Goal: Information Seeking & Learning: Learn about a topic

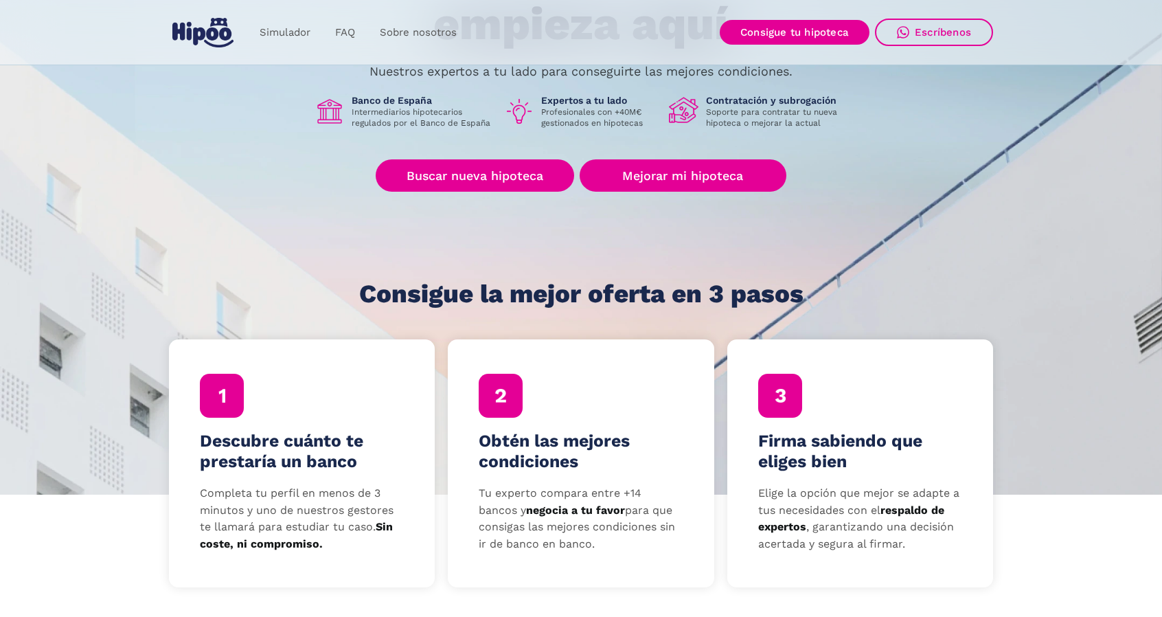
scroll to position [412, 0]
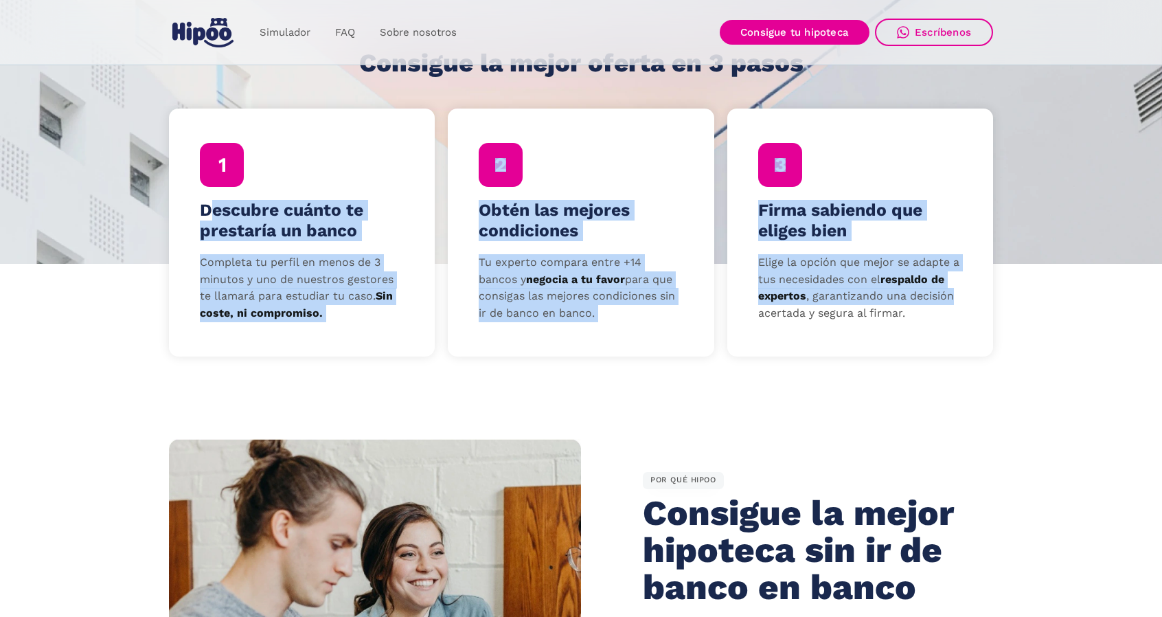
drag, startPoint x: 206, startPoint y: 207, endPoint x: 968, endPoint y: 293, distance: 766.7
click at [968, 293] on div "Descubre cuánto te prestaría un banco Completa tu perfil en menos de 3 minutos …" at bounding box center [581, 232] width 824 height 247
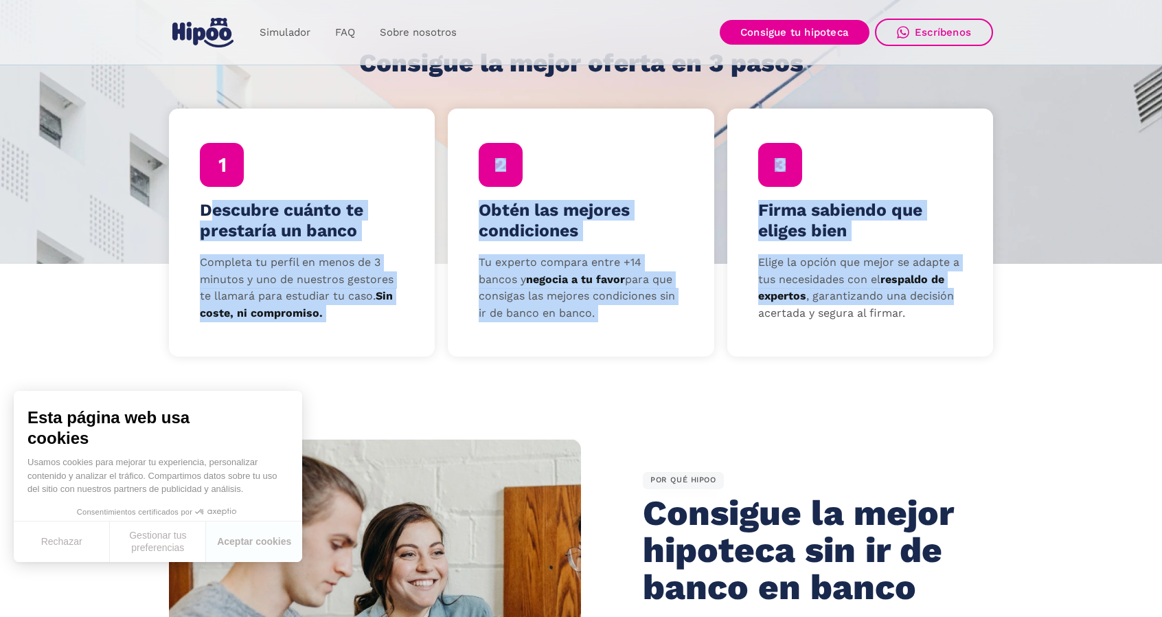
click at [968, 293] on div "Firma sabiendo que eliges bien Elige la opción que mejor se adapte a tus necesi…" at bounding box center [860, 232] width 266 height 247
drag, startPoint x: 800, startPoint y: 277, endPoint x: 46, endPoint y: 168, distance: 762.0
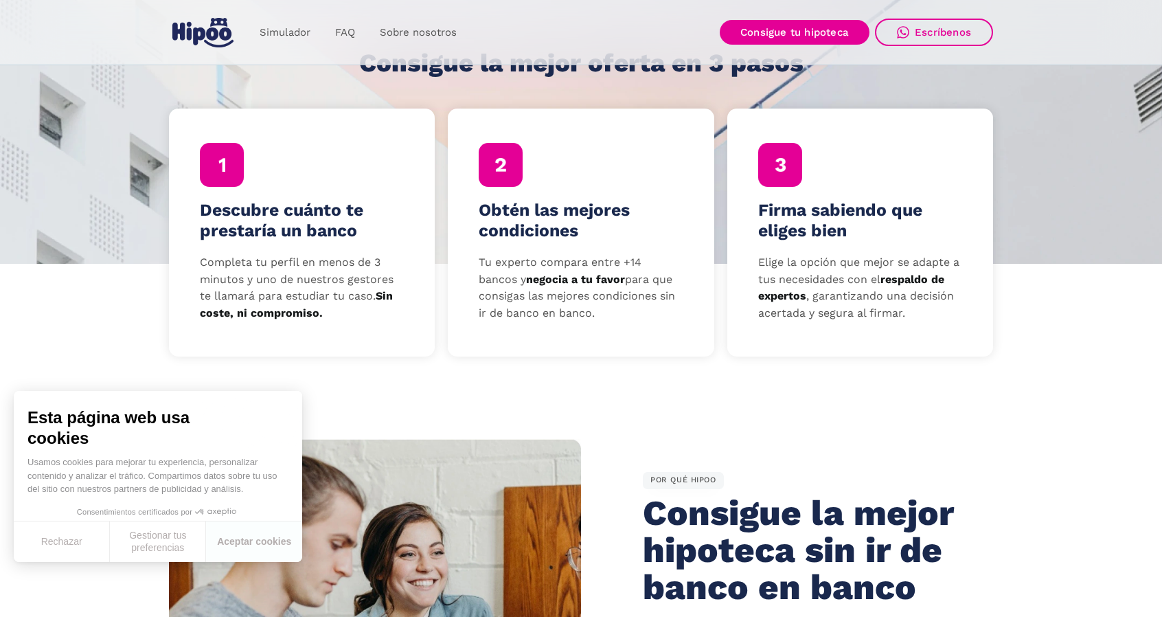
click at [357, 216] on h4 "Descubre cuánto te prestaría un banco" at bounding box center [302, 220] width 205 height 41
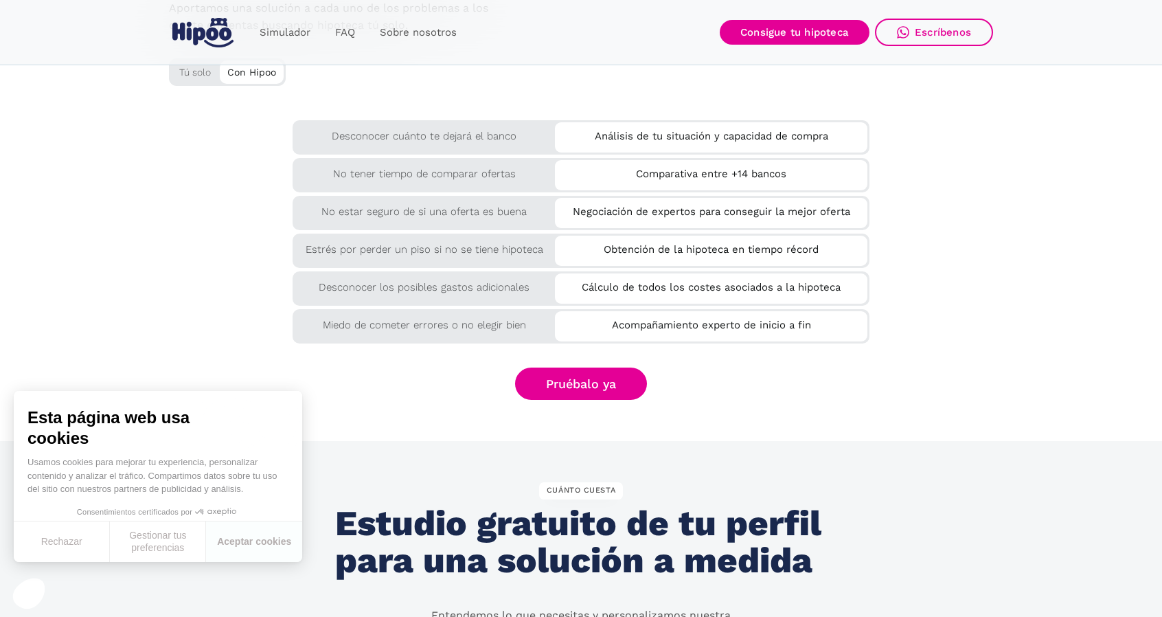
scroll to position [2336, 0]
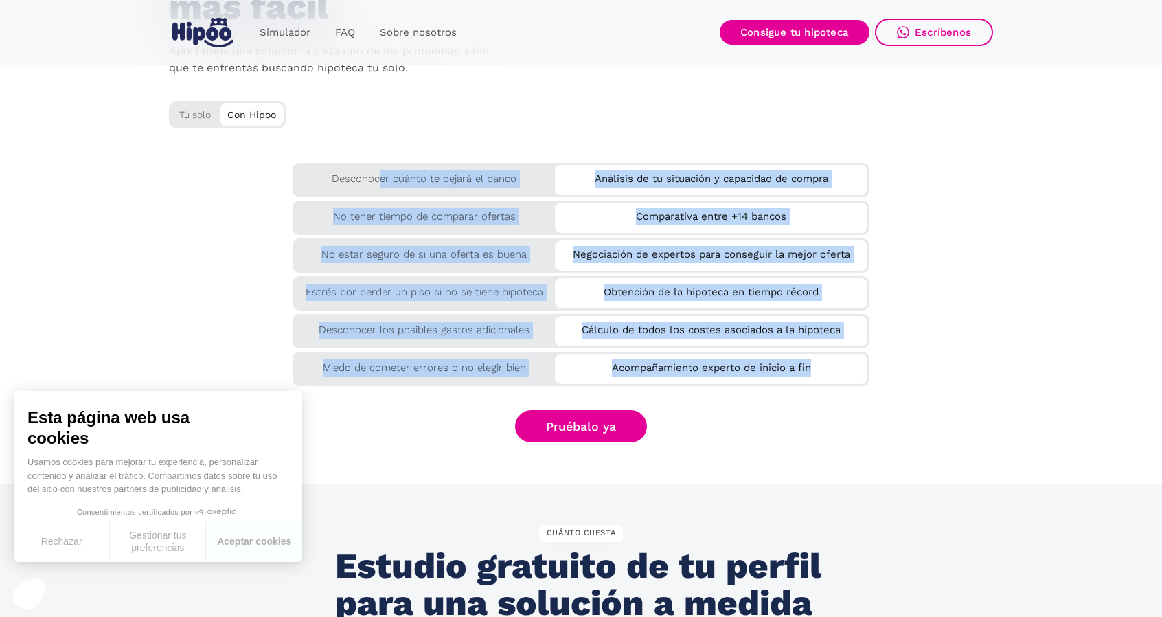
drag, startPoint x: 460, startPoint y: 196, endPoint x: 859, endPoint y: 372, distance: 435.5
click at [859, 372] on div "Desconocer cuánto te dejará el banco Análisis de tu situación y capacidad de co…" at bounding box center [581, 273] width 824 height 220
click at [859, 372] on div "Acompañamiento experto de inicio a fin" at bounding box center [711, 365] width 313 height 23
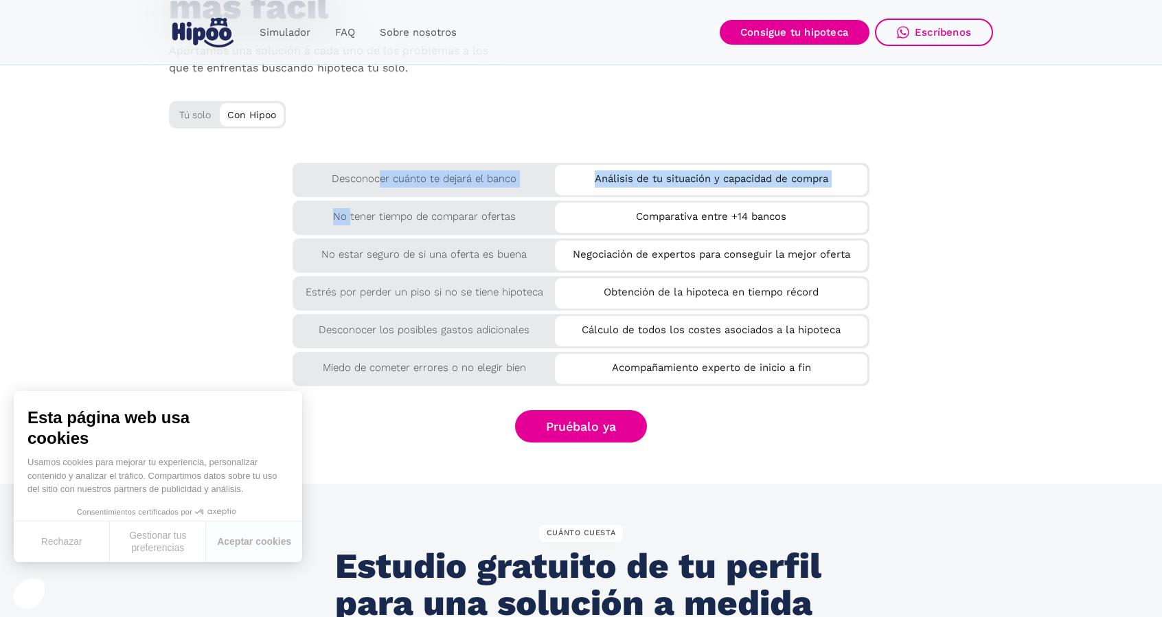
drag, startPoint x: 859, startPoint y: 372, endPoint x: 305, endPoint y: 192, distance: 582.4
click at [305, 192] on div "Desconocer cuánto te dejará el banco Análisis de tu situación y capacidad de co…" at bounding box center [581, 273] width 824 height 220
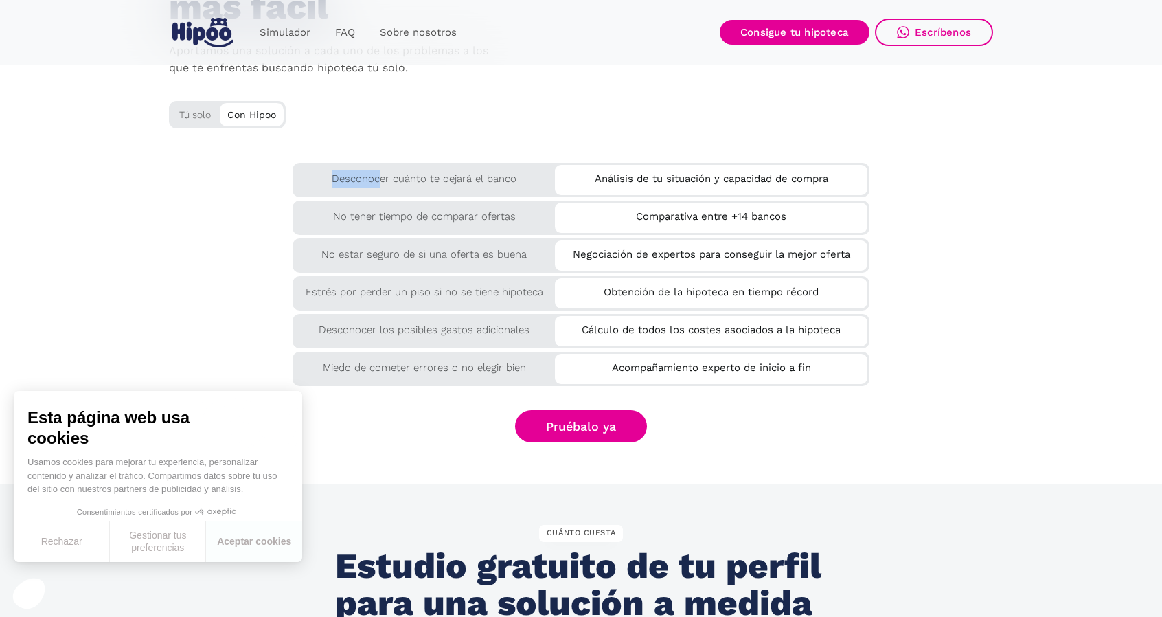
click at [304, 190] on div "Desconocer cuánto te dejará el banco" at bounding box center [581, 180] width 577 height 34
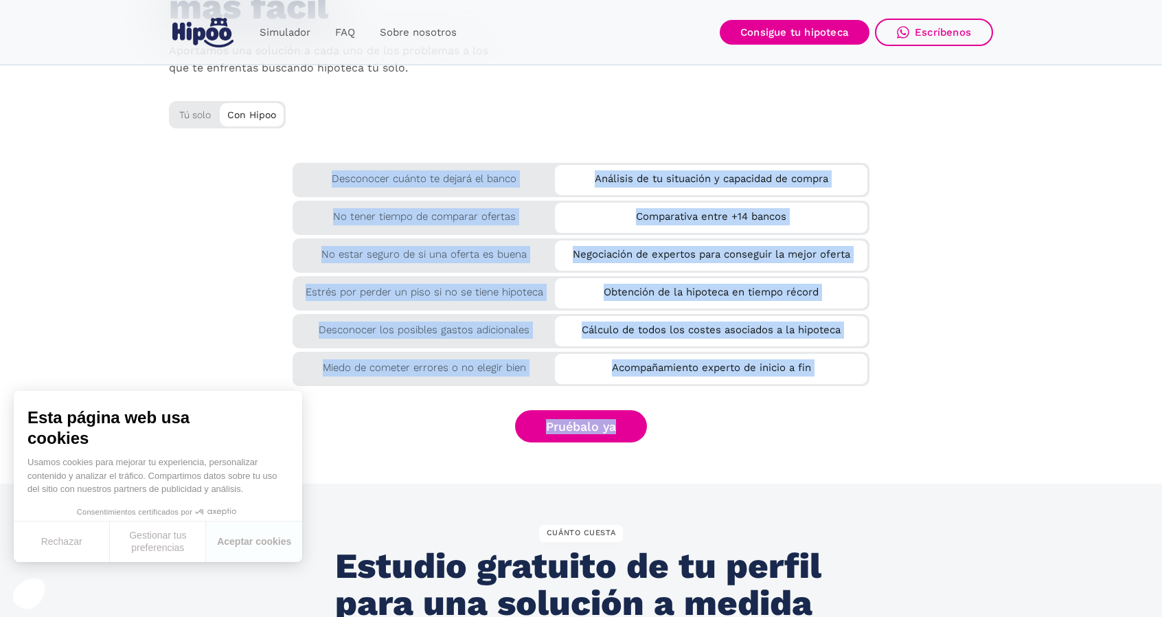
drag, startPoint x: 296, startPoint y: 179, endPoint x: 1011, endPoint y: 415, distance: 752.9
click at [1011, 415] on section "por QUÉ rodearte de expertos Te lo ponemos más fácil Aportamos una solución a c…" at bounding box center [581, 185] width 1162 height 596
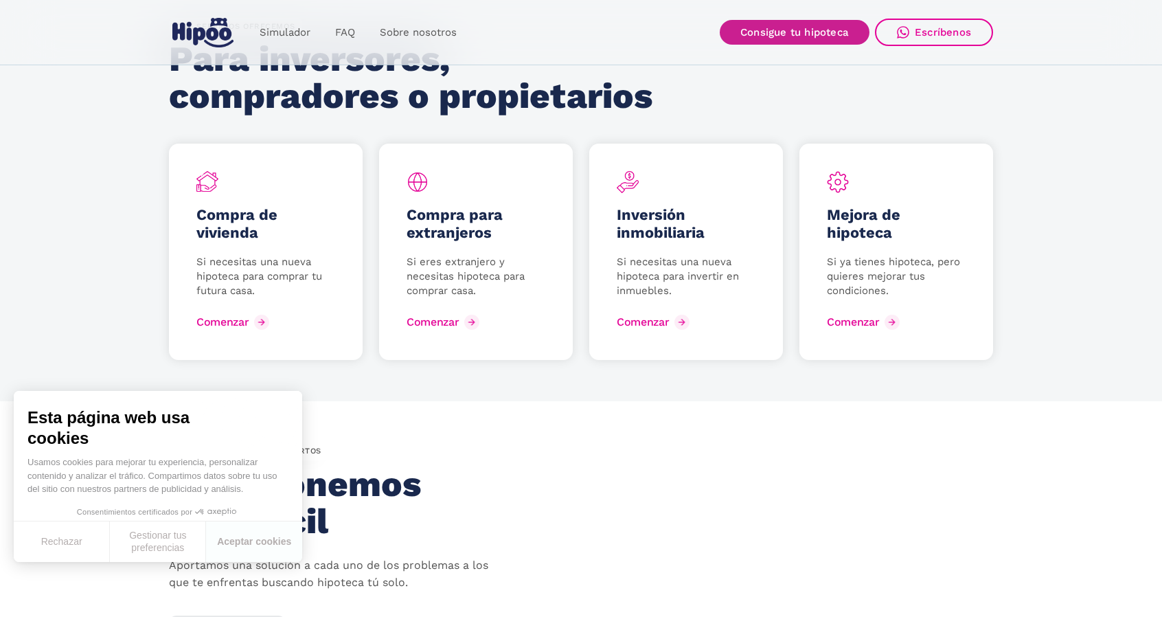
scroll to position [0, 0]
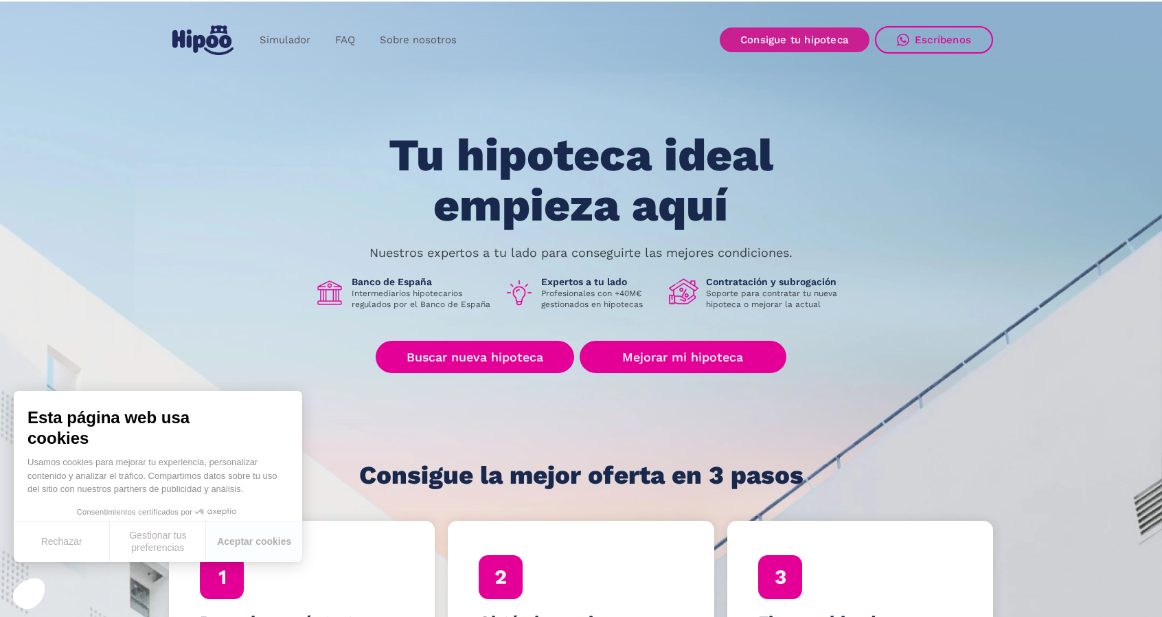
drag, startPoint x: 991, startPoint y: 507, endPoint x: 845, endPoint y: 41, distance: 488.0
